Goal: Task Accomplishment & Management: Manage account settings

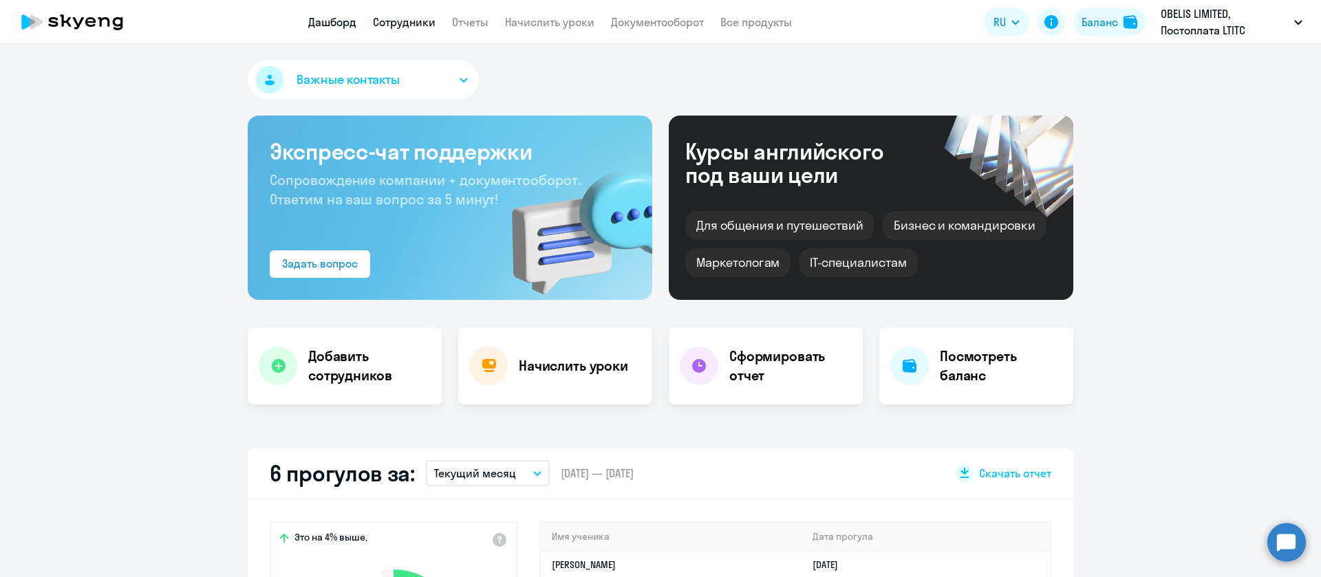
click at [401, 25] on link "Сотрудники" at bounding box center [404, 22] width 63 height 14
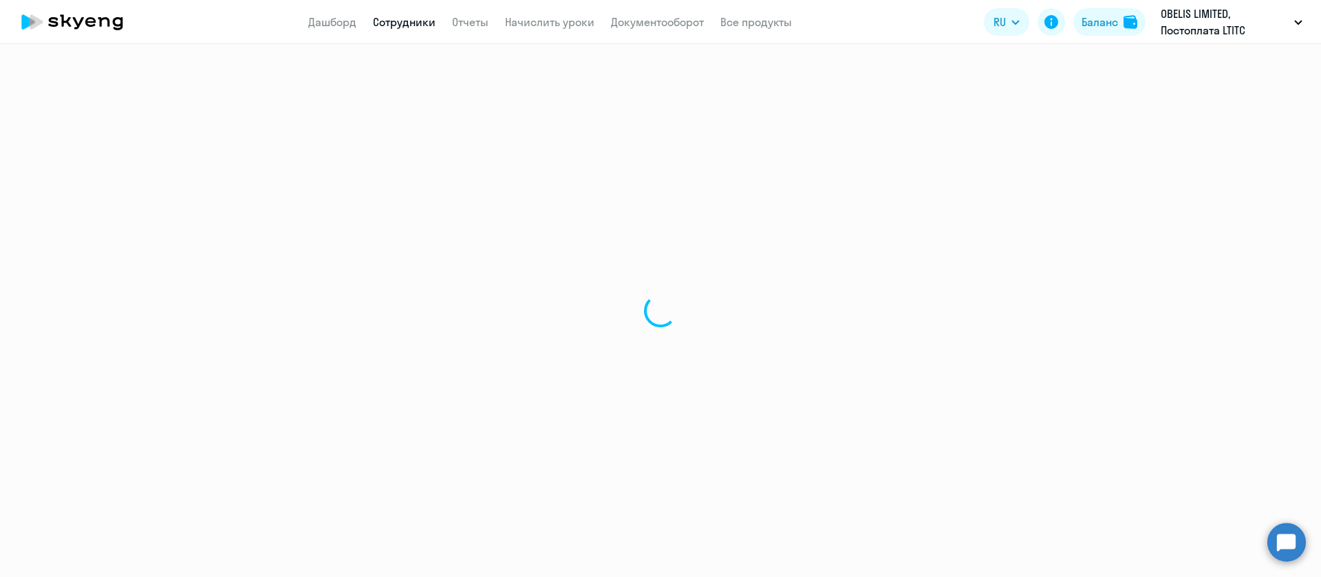
select select "30"
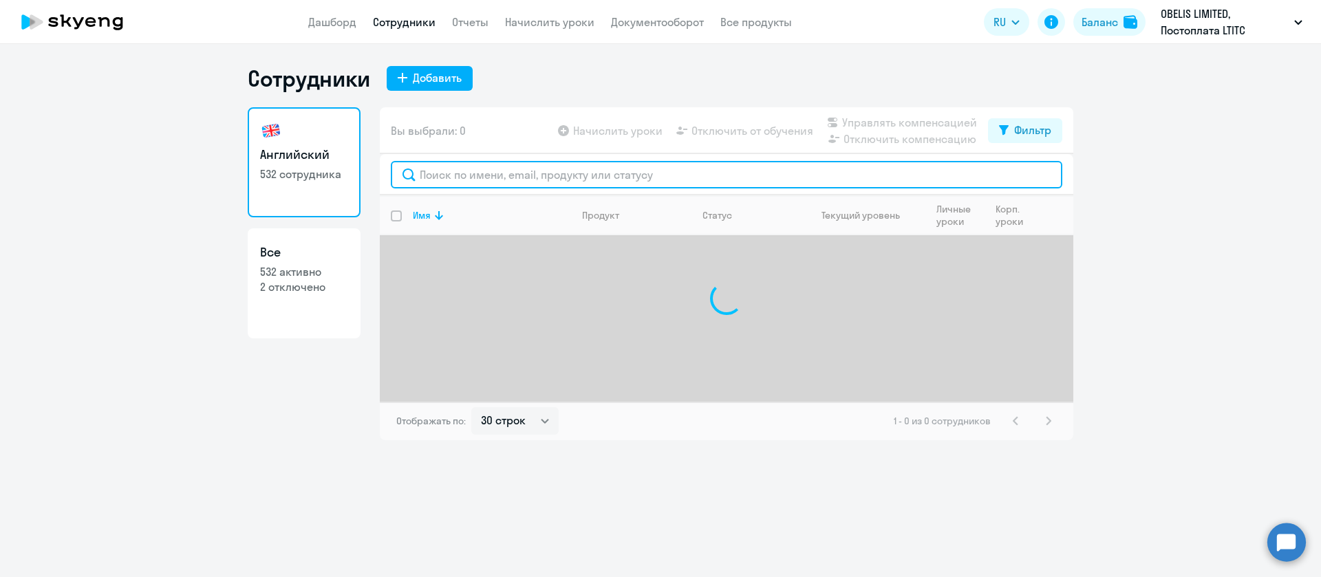
click at [490, 171] on input "text" at bounding box center [726, 175] width 671 height 28
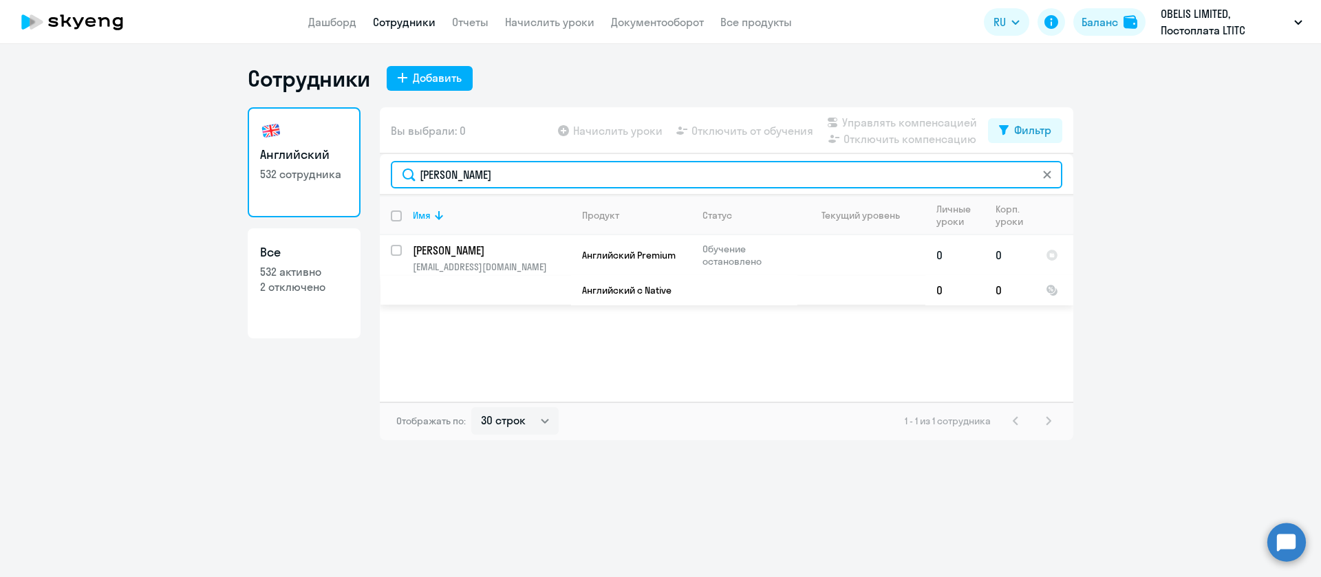
type input "[PERSON_NAME]"
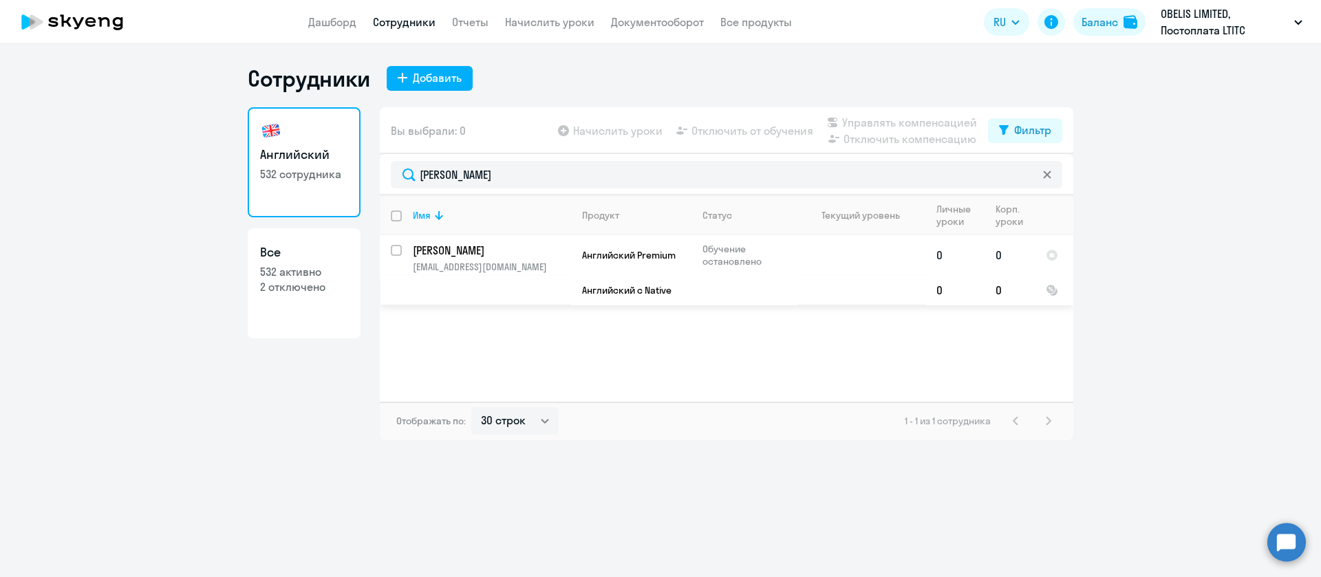
click at [396, 247] on input "select row 42252870" at bounding box center [405, 259] width 28 height 28
checkbox input "true"
click at [970, 121] on span "Управлять компенсацией" at bounding box center [909, 122] width 135 height 17
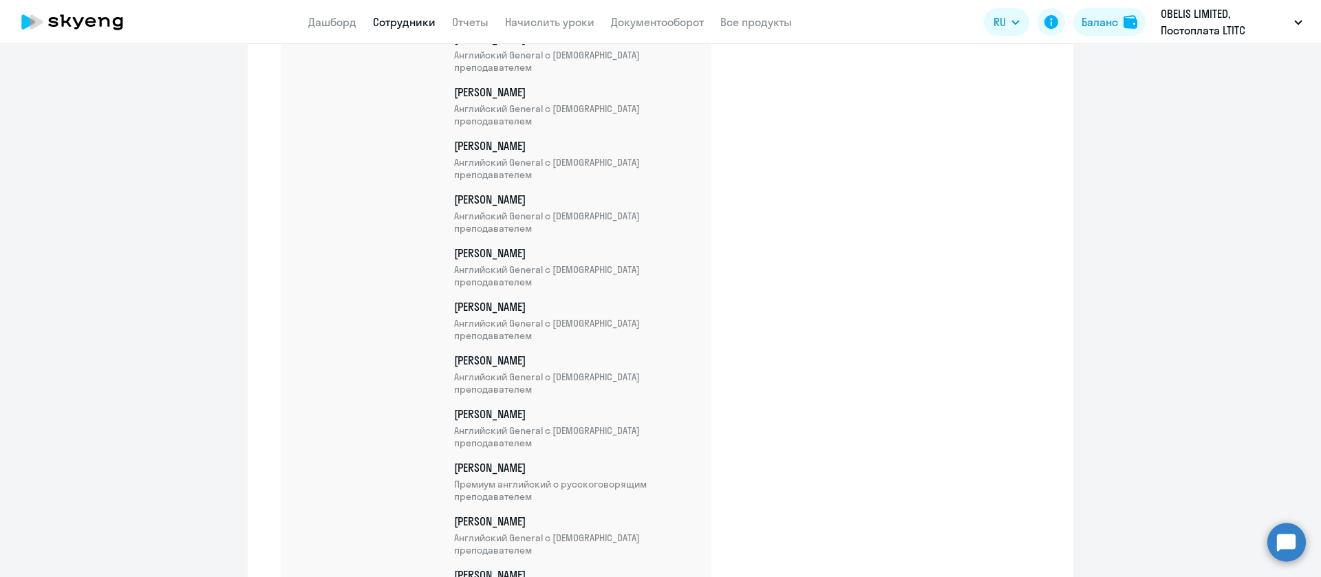
scroll to position [24570, 0]
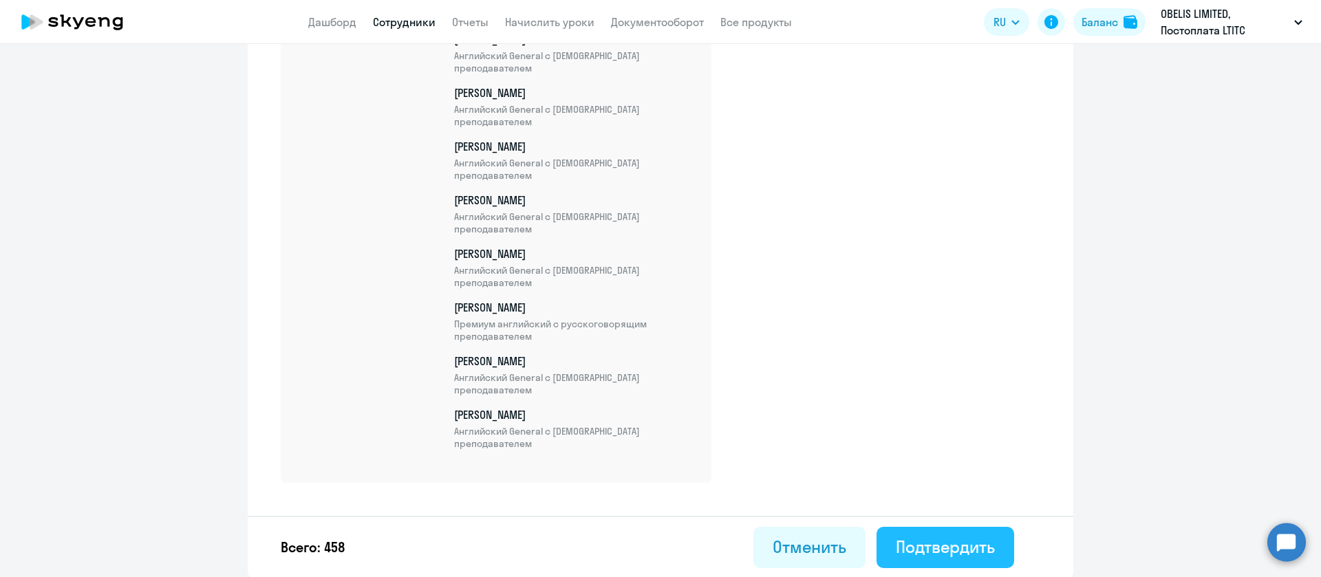
click at [956, 545] on div "Подтвердить" at bounding box center [945, 547] width 99 height 22
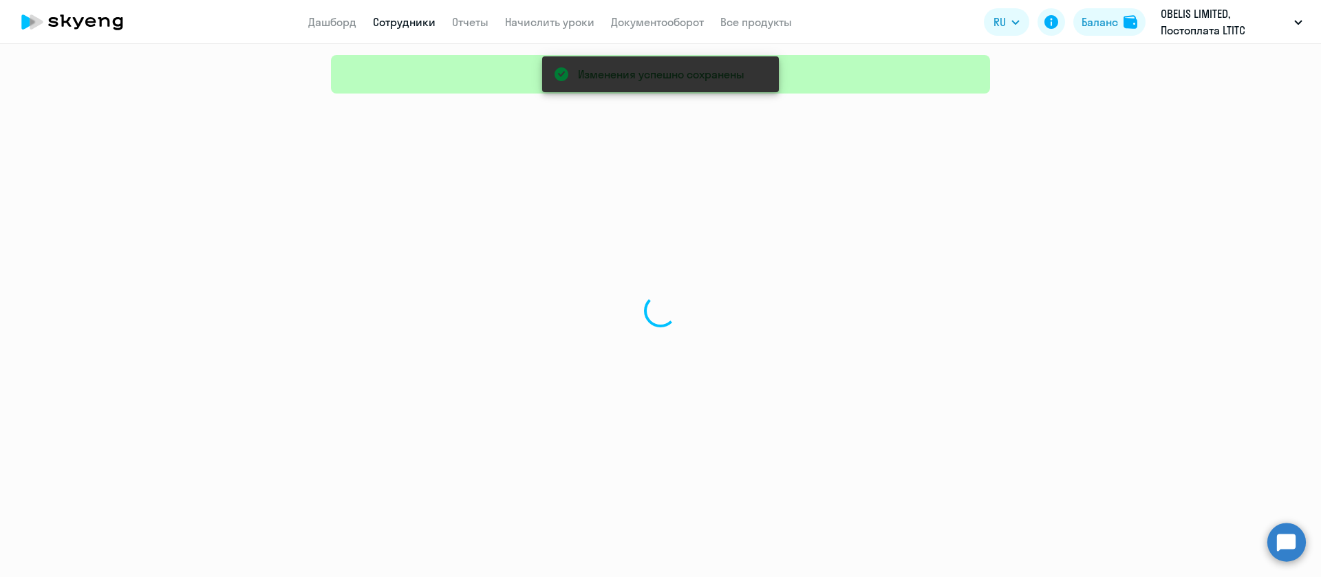
select select "30"
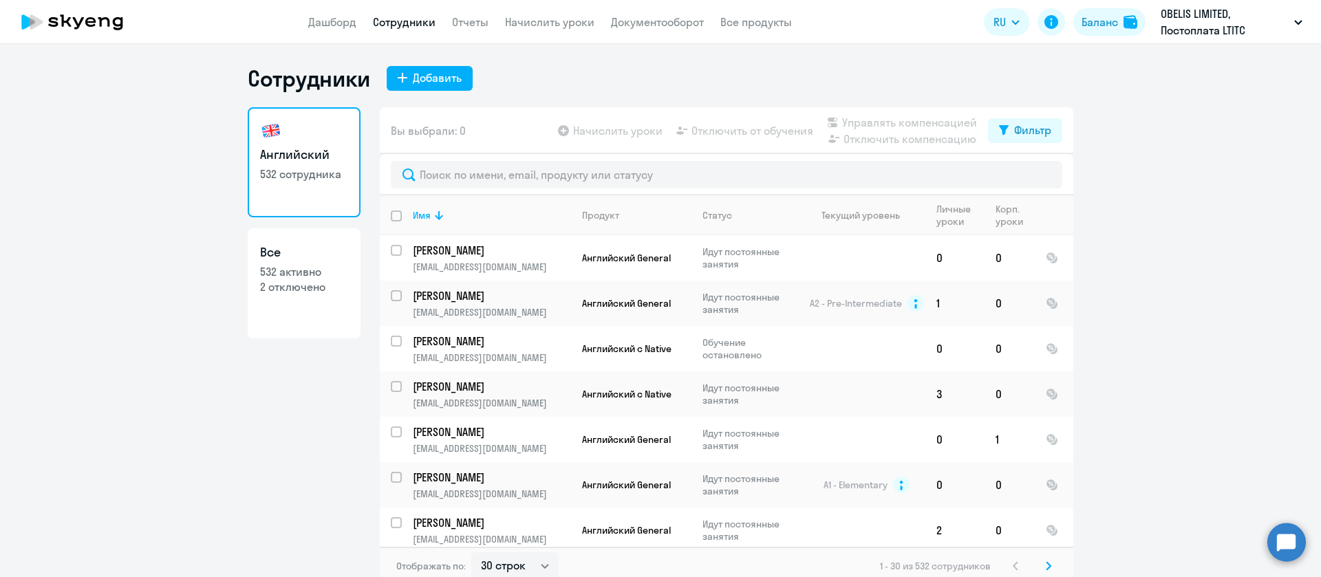
click at [103, 312] on ng-component "Сотрудники Добавить Английский 532 сотрудника Все 532 активно 2 отключено Вы вы…" at bounding box center [660, 325] width 1321 height 521
